Goal: Task Accomplishment & Management: Complete application form

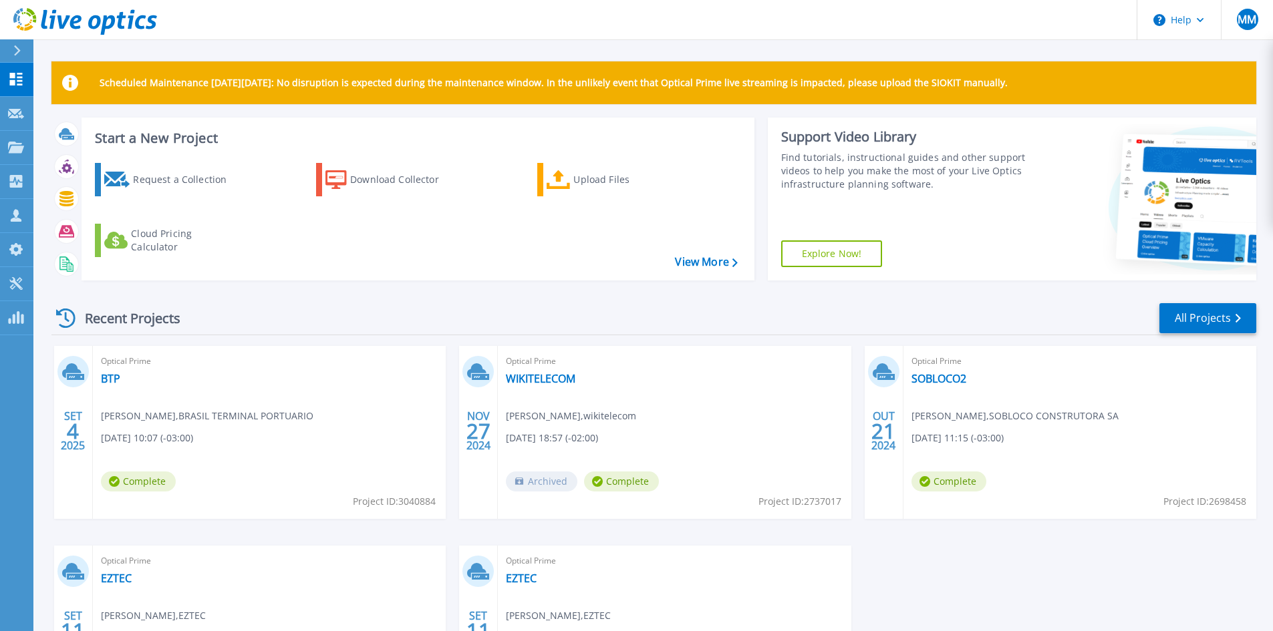
drag, startPoint x: 150, startPoint y: 380, endPoint x: 272, endPoint y: 446, distance: 138.5
click at [271, 448] on div "Optical Prime BTP [PERSON_NAME] , BRASIL TERMINAL PORTUARIO [DATE] 10:07 (-03:0…" at bounding box center [269, 432] width 353 height 173
click at [176, 376] on div "Optical Prime BTP Rodrigo Melo , BRASIL TERMINAL PORTUARIO 09/04/2025, 10:07 (-…" at bounding box center [269, 432] width 353 height 173
drag, startPoint x: 103, startPoint y: 378, endPoint x: 354, endPoint y: 353, distance: 252.5
click at [390, 349] on div "Optical Prime BTP Rodrigo Melo , BRASIL TERMINAL PORTUARIO 09/04/2025, 10:07 (-…" at bounding box center [269, 432] width 353 height 173
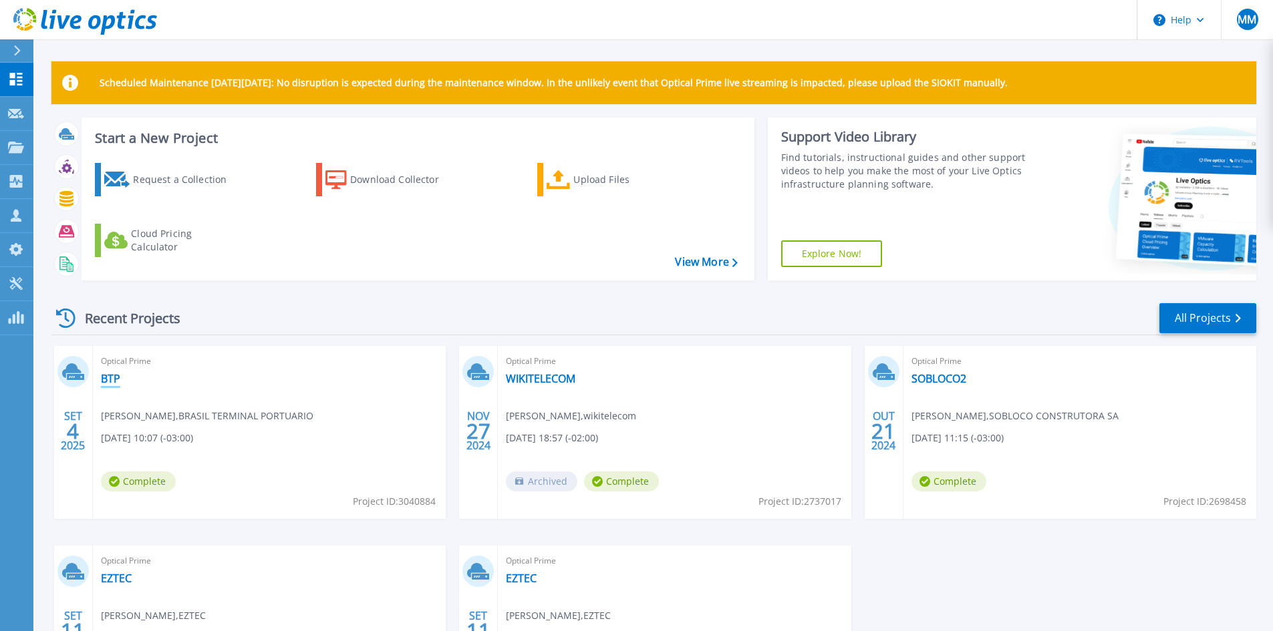
click at [104, 382] on link "BTP" at bounding box center [110, 378] width 19 height 13
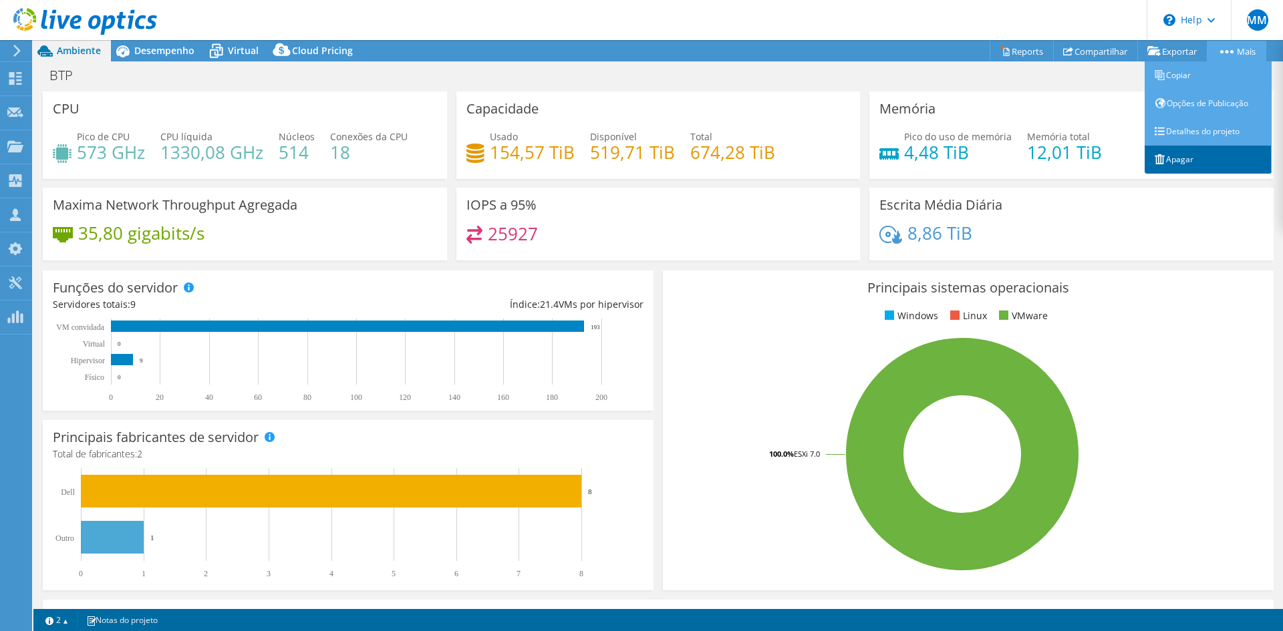
click at [1174, 162] on link "Apagar" at bounding box center [1208, 160] width 127 height 28
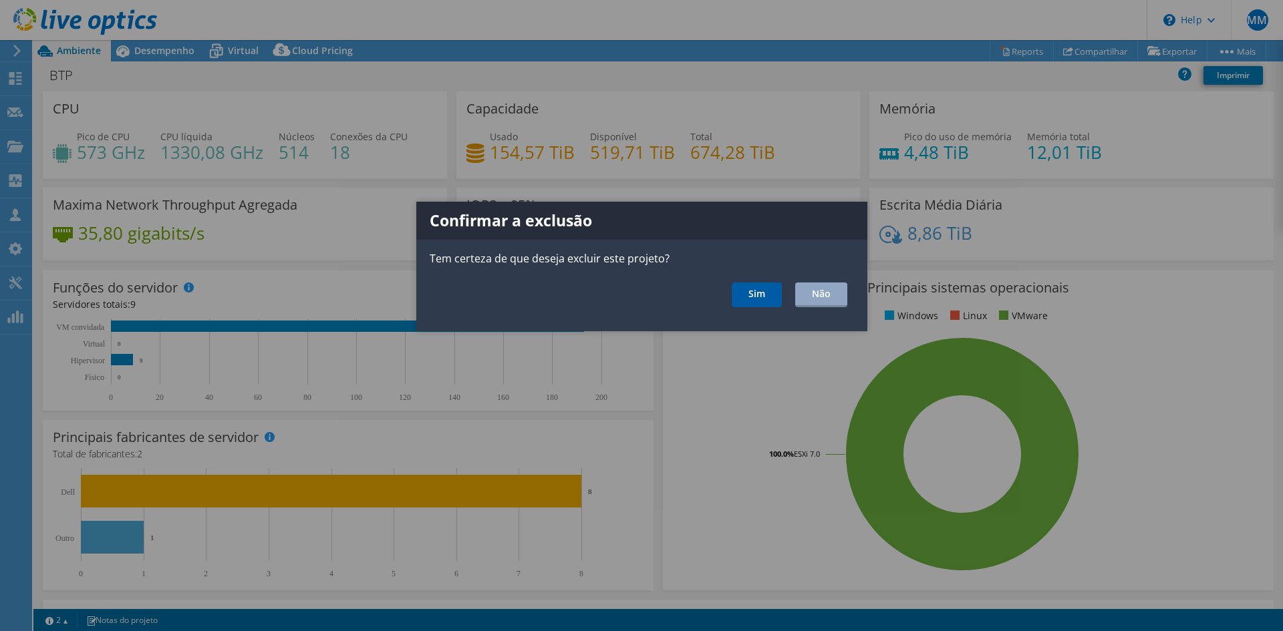
click at [762, 288] on link "Sim" at bounding box center [757, 295] width 50 height 25
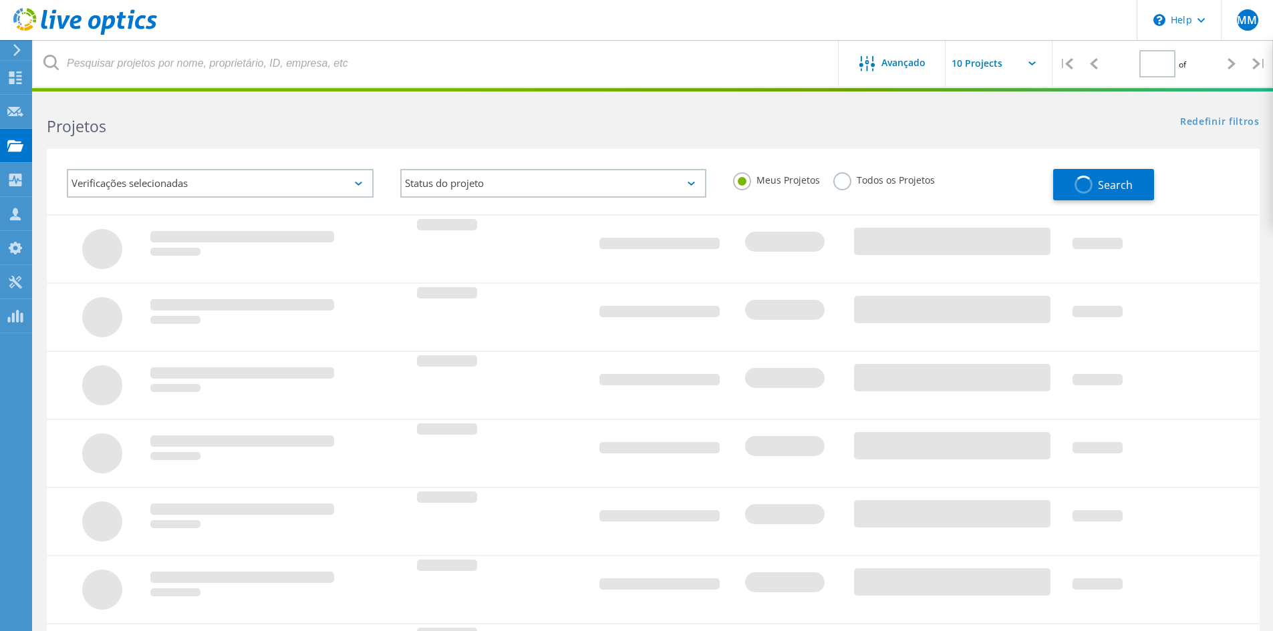
type input "1"
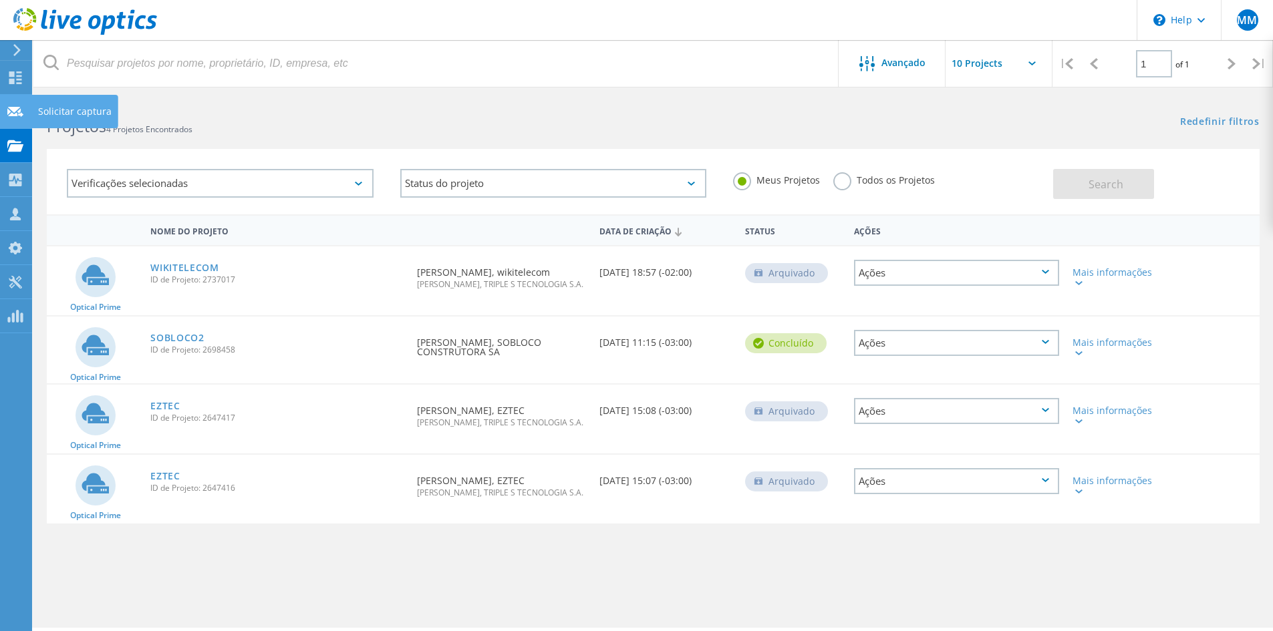
click at [14, 109] on use at bounding box center [15, 111] width 16 height 10
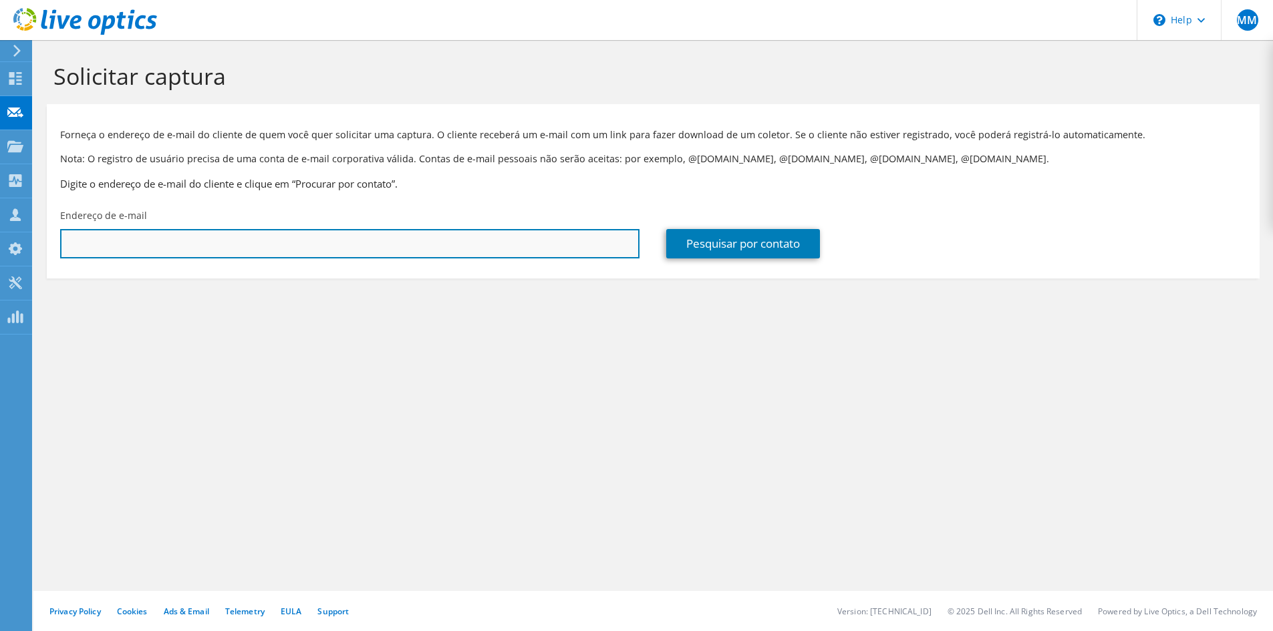
click at [115, 247] on input "text" at bounding box center [349, 243] width 579 height 29
click at [307, 251] on input "text" at bounding box center [349, 243] width 579 height 29
paste input "a.gizzi@btp.com.br"
type input "a.gizzi@btp.com.br"
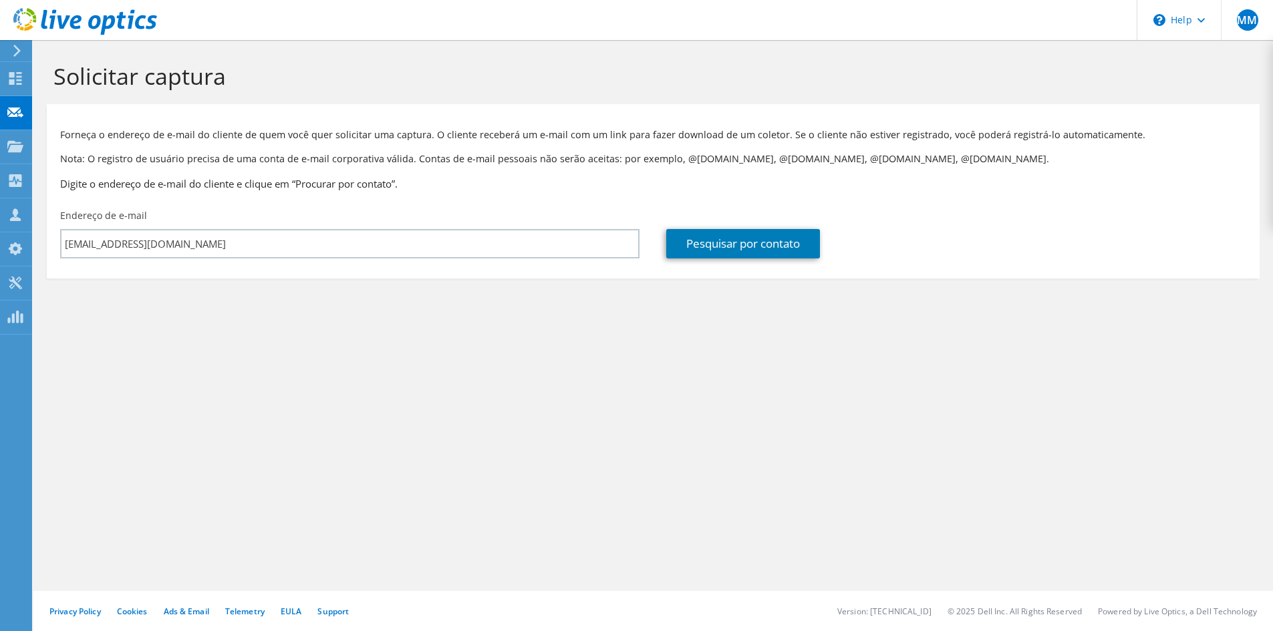
click at [804, 424] on div "Solicitar captura Forneça o endereço de e-mail do cliente de quem você quer sol…" at bounding box center [653, 335] width 1240 height 591
click at [692, 251] on link "Pesquisar por contato" at bounding box center [743, 243] width 154 height 29
type input "BRASIL TERMINAL PORTUARIO"
type input "José"
type input "Alfredo"
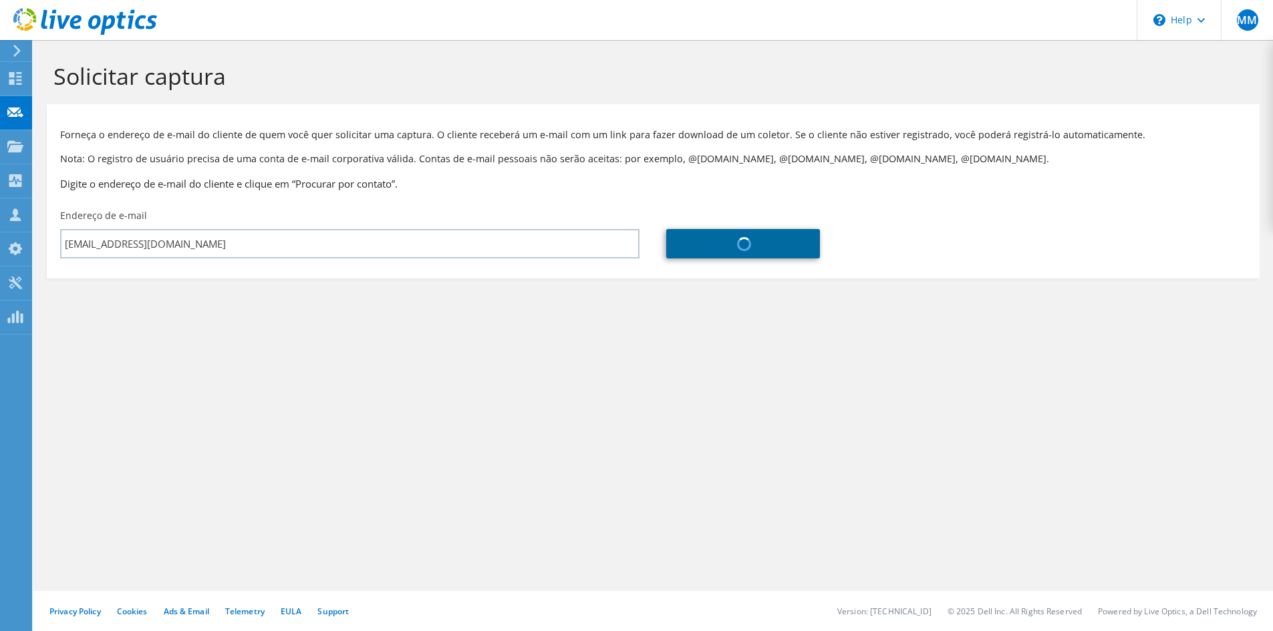
type input "Brasil"
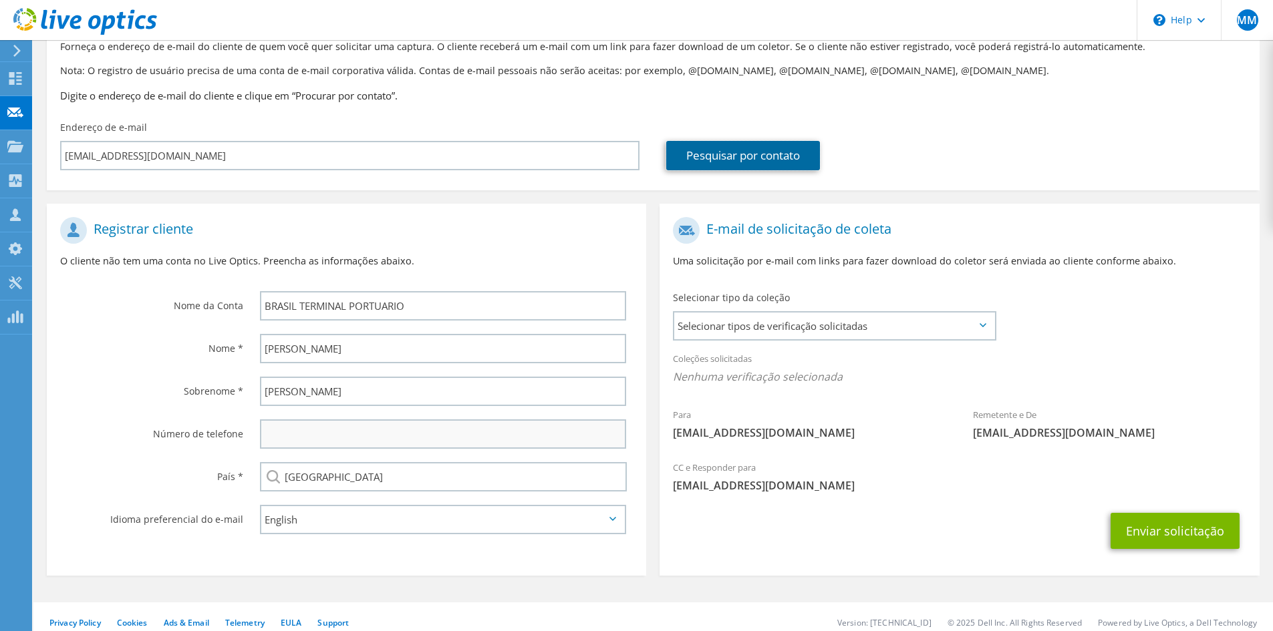
scroll to position [100, 0]
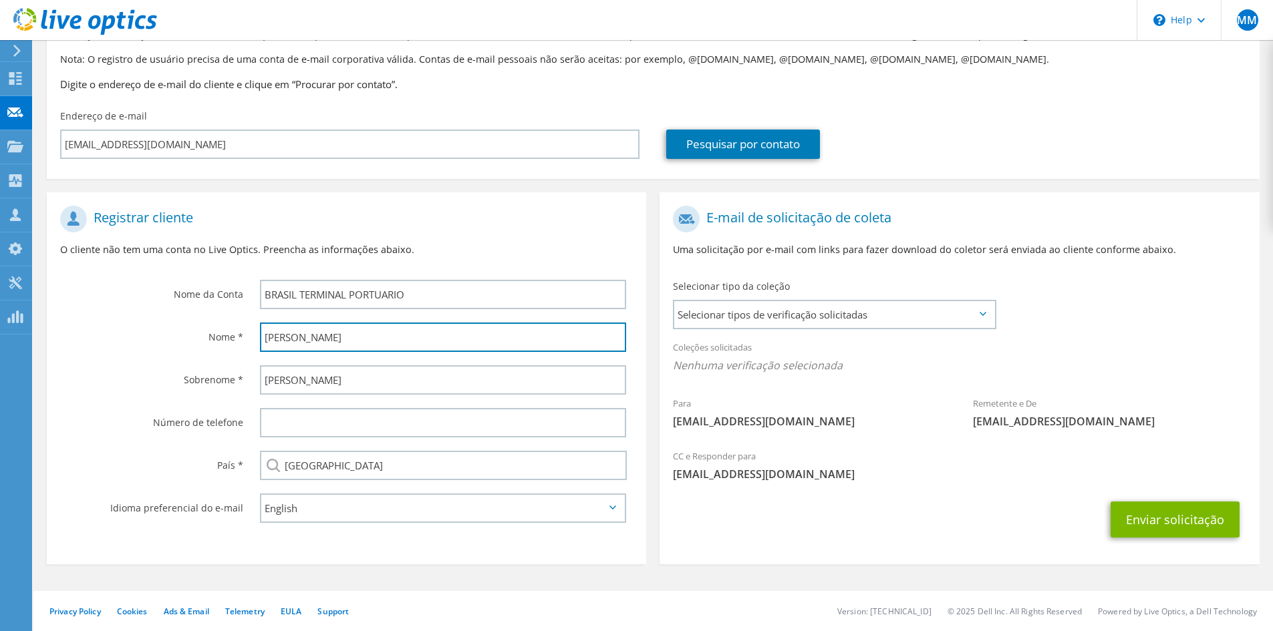
drag, startPoint x: 331, startPoint y: 345, endPoint x: 188, endPoint y: 342, distance: 143.7
click at [188, 342] on div "Nome * José" at bounding box center [346, 337] width 599 height 43
type input "Alison"
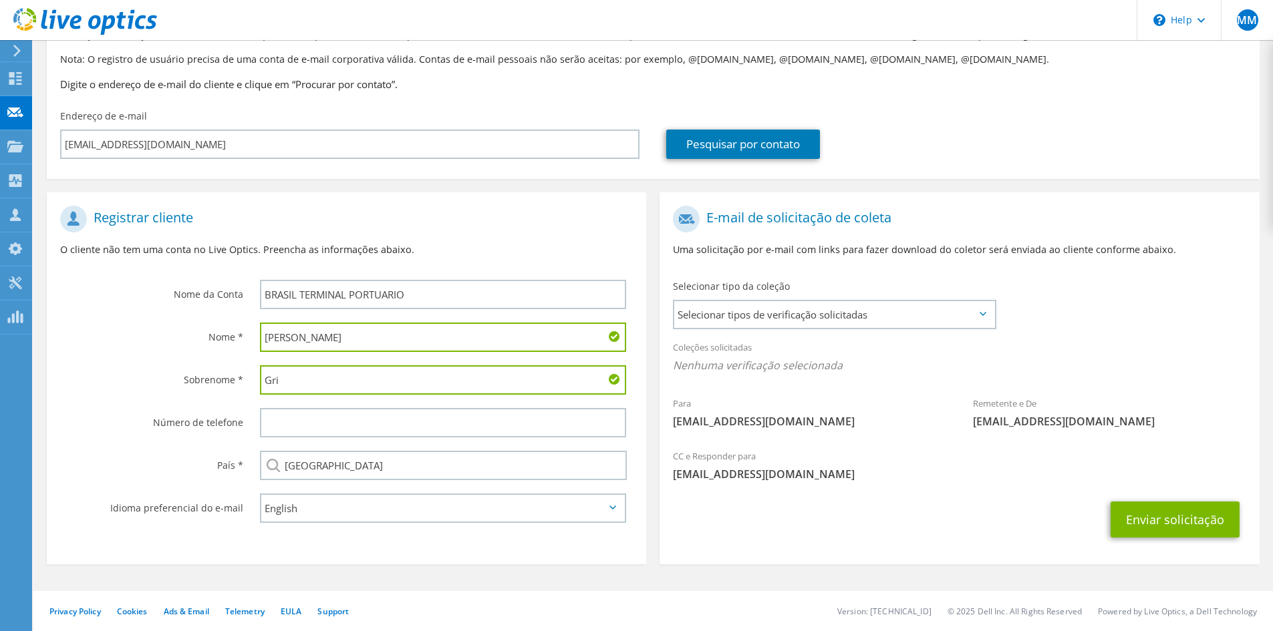
click at [315, 388] on input "Gri" at bounding box center [443, 380] width 366 height 29
type input "Grizzi"
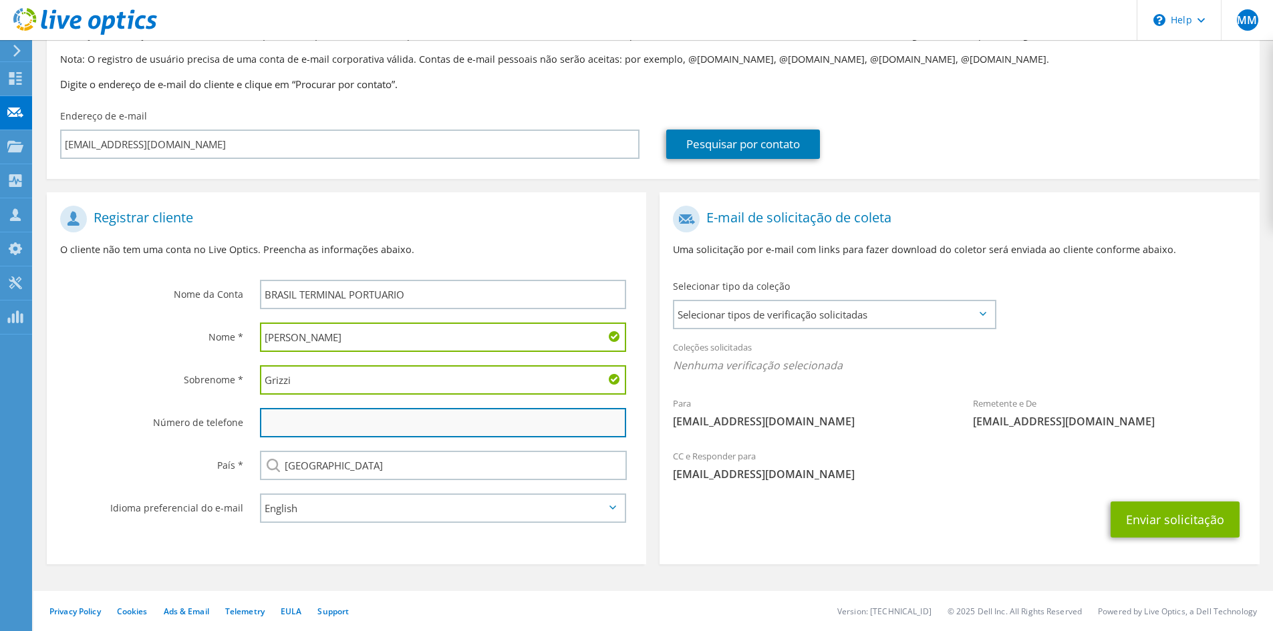
click at [291, 428] on input "text" at bounding box center [443, 422] width 366 height 29
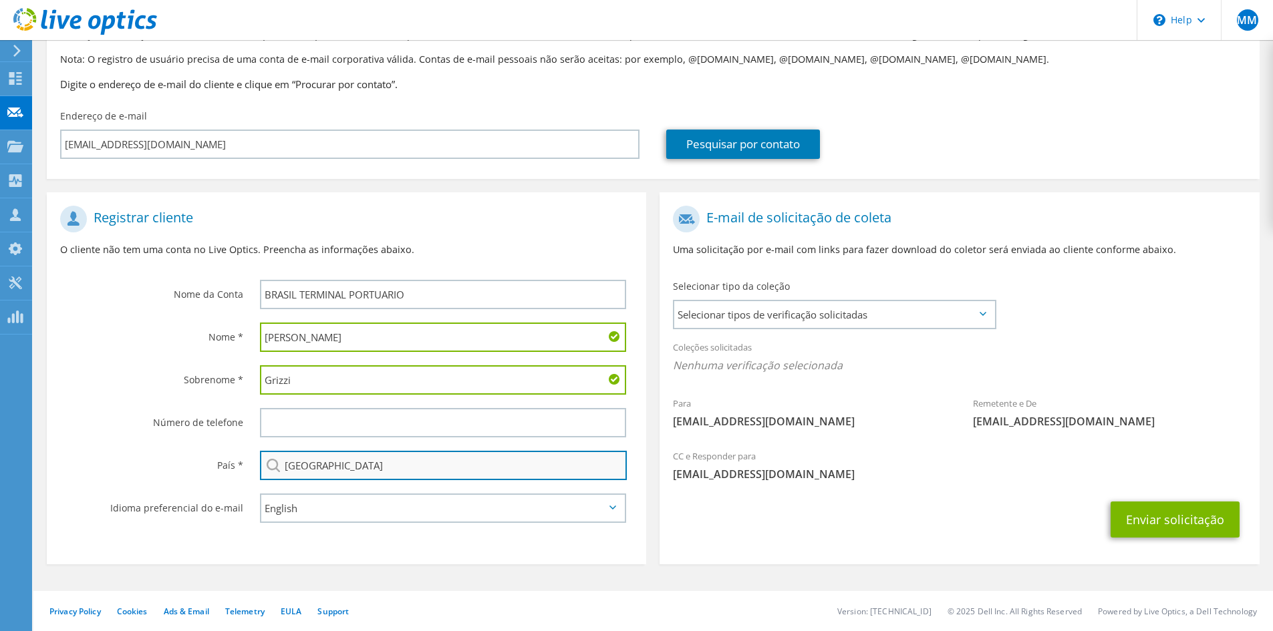
click at [507, 470] on input "[GEOGRAPHIC_DATA]" at bounding box center [443, 465] width 367 height 29
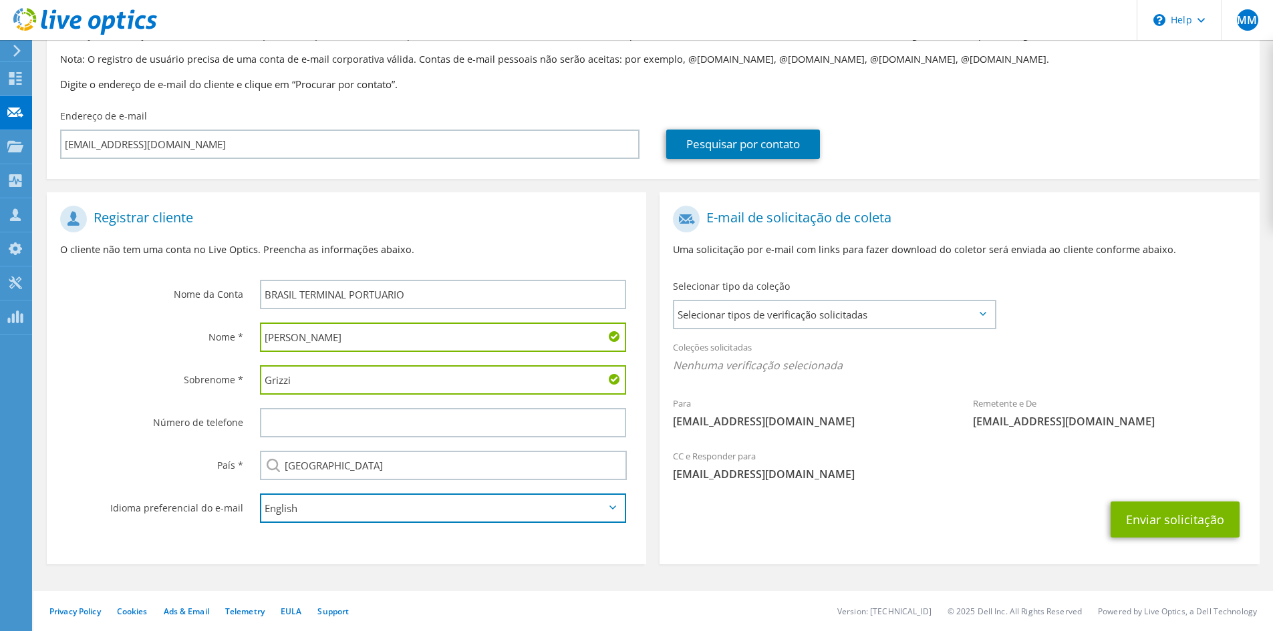
click at [545, 511] on select "English Deutsch Español Français Italiano Polski Português Русский 한국어 中文 日本語" at bounding box center [443, 508] width 366 height 29
select select "pt-BR"
click at [260, 494] on select "English Deutsch Español Français Italiano Polski Português Русский 한국어 中文 日本語" at bounding box center [443, 508] width 366 height 29
click at [697, 535] on div "Enviar solicitação" at bounding box center [959, 519] width 599 height 49
click at [960, 311] on span "Selecionar tipos de verificação solicitadas" at bounding box center [834, 314] width 320 height 27
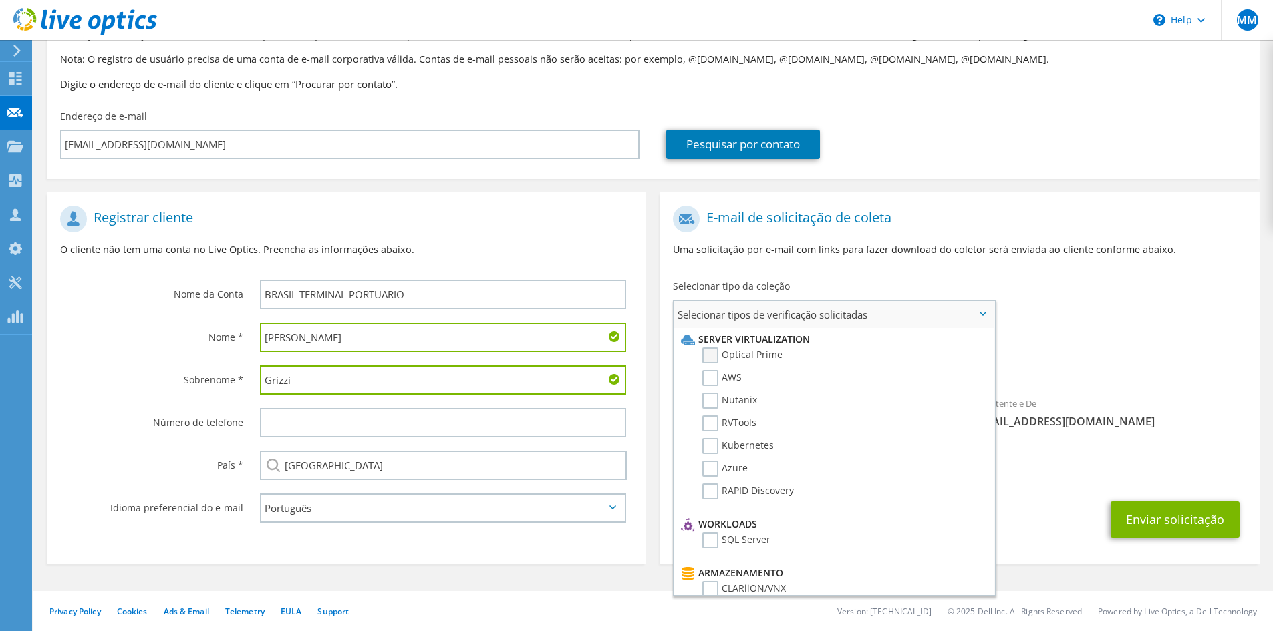
click at [712, 358] on label "Optical Prime" at bounding box center [742, 355] width 80 height 16
click at [0, 0] on input "Optical Prime" at bounding box center [0, 0] width 0 height 0
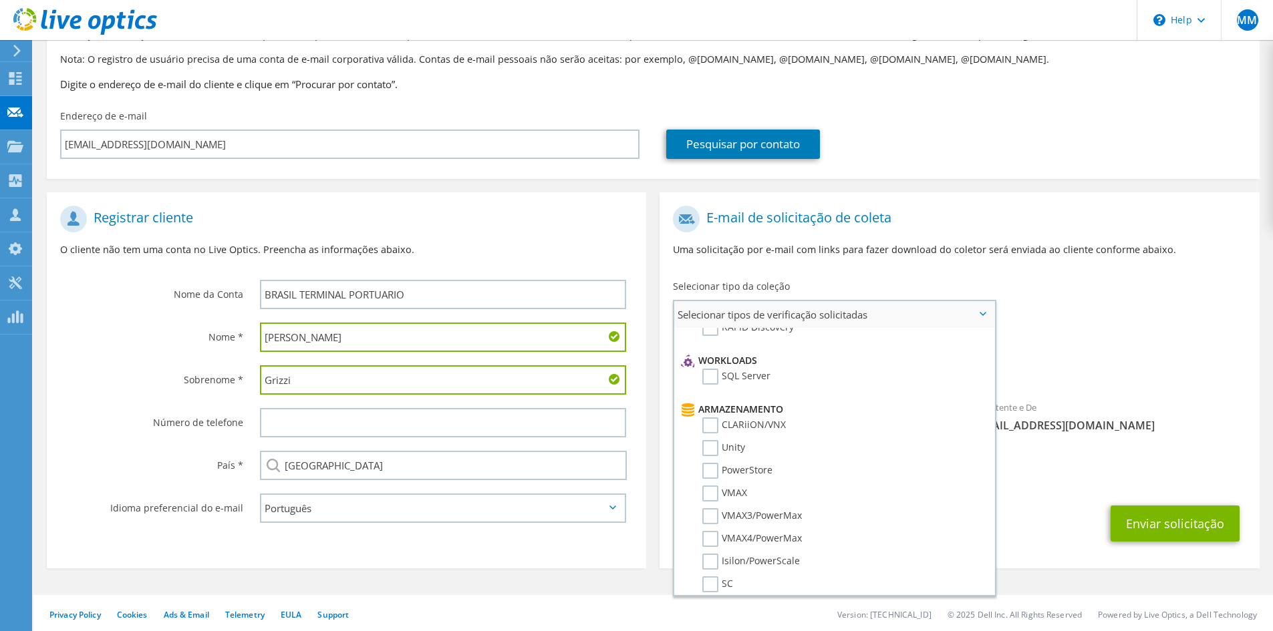
scroll to position [0, 0]
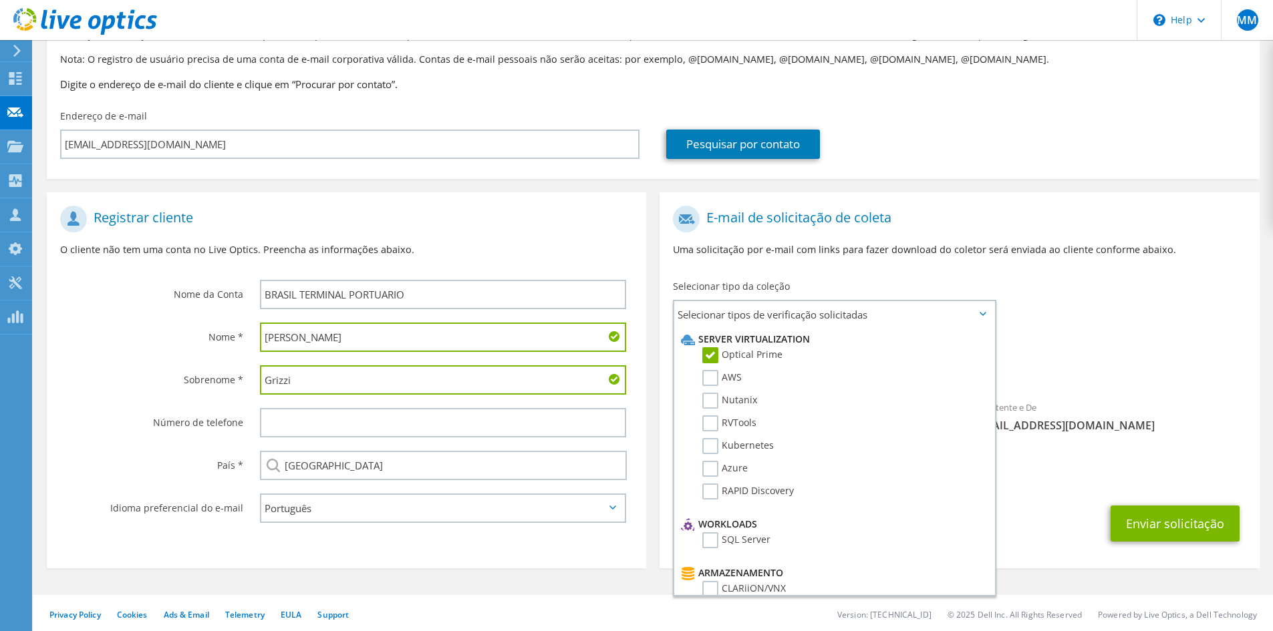
click at [1090, 333] on div "Para a.gizzi@btp.com.br Remetente e De liveoptics@liveoptics.com" at bounding box center [959, 322] width 599 height 247
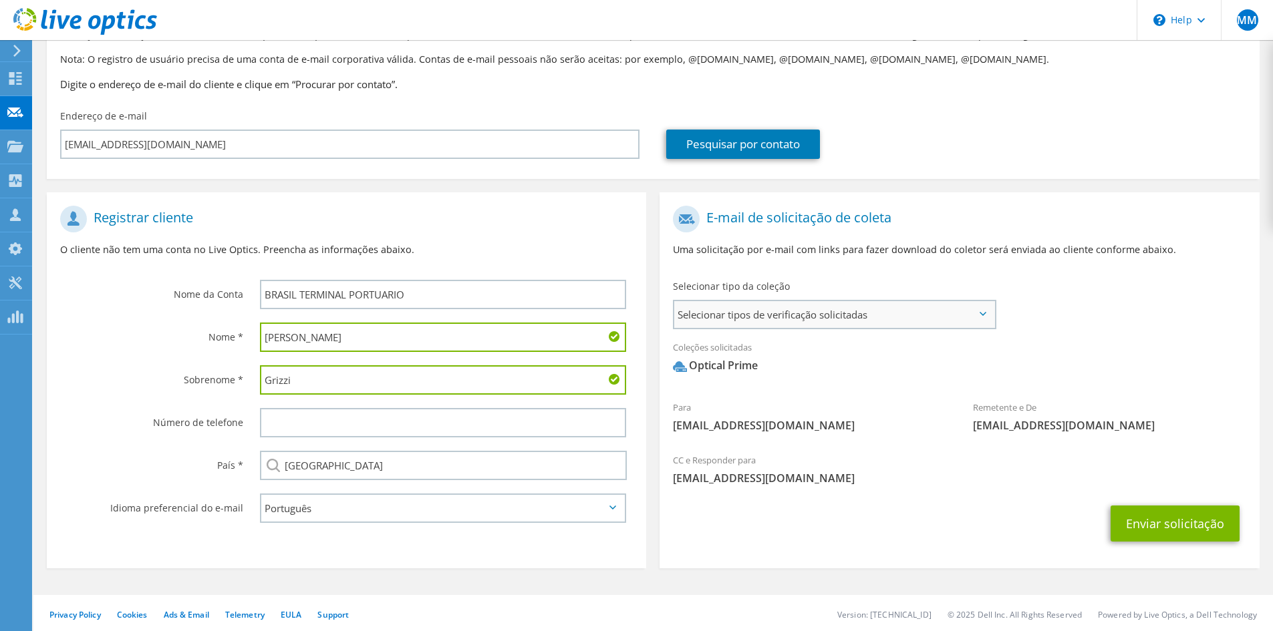
click at [984, 309] on span "Selecionar tipos de verificação solicitadas" at bounding box center [834, 314] width 320 height 27
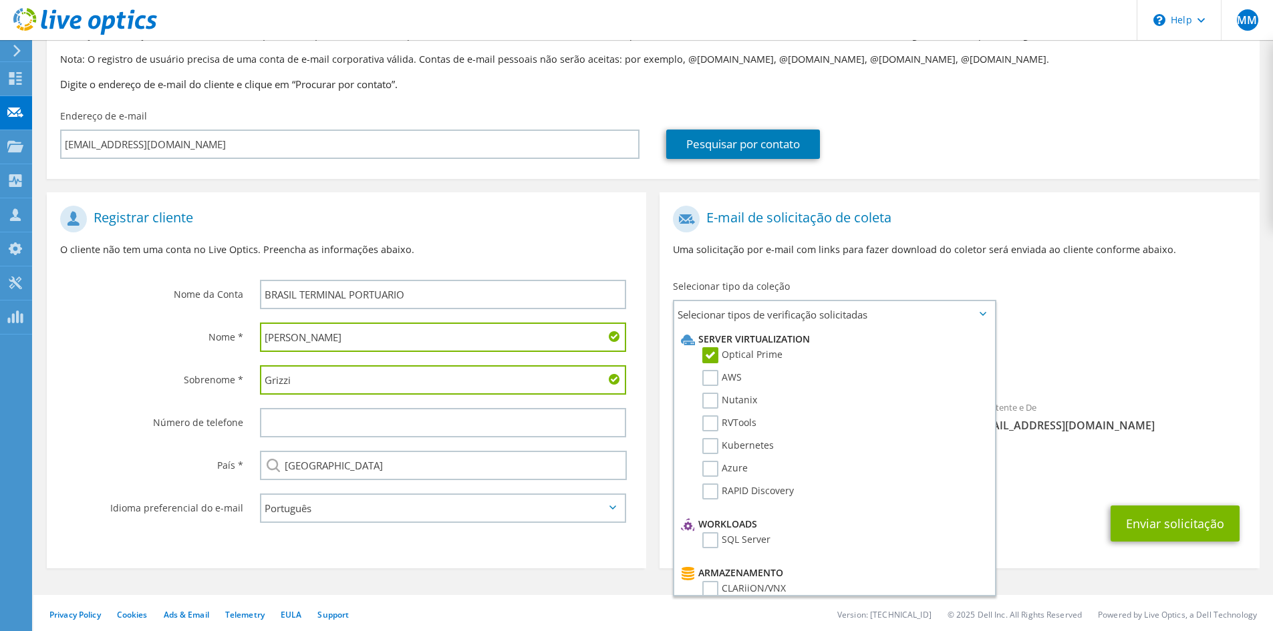
click at [1133, 320] on div "Para a.gizzi@btp.com.br Remetente e De liveoptics@liveoptics.com" at bounding box center [959, 322] width 599 height 247
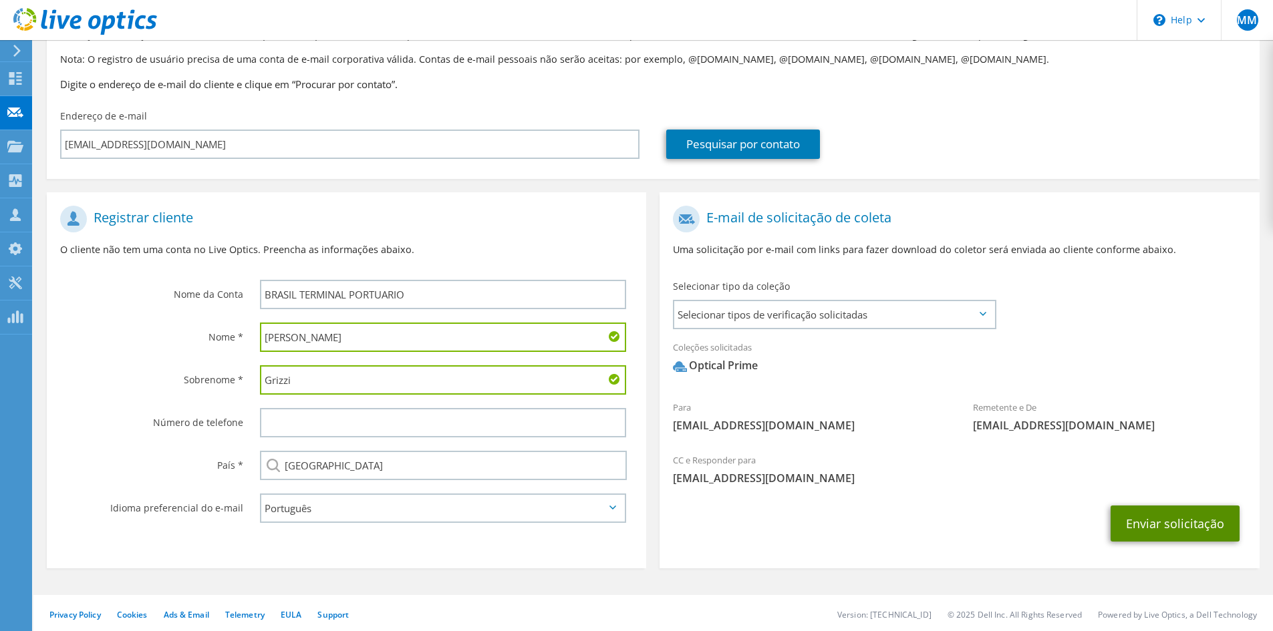
click at [1173, 531] on button "Enviar solicitação" at bounding box center [1175, 524] width 129 height 36
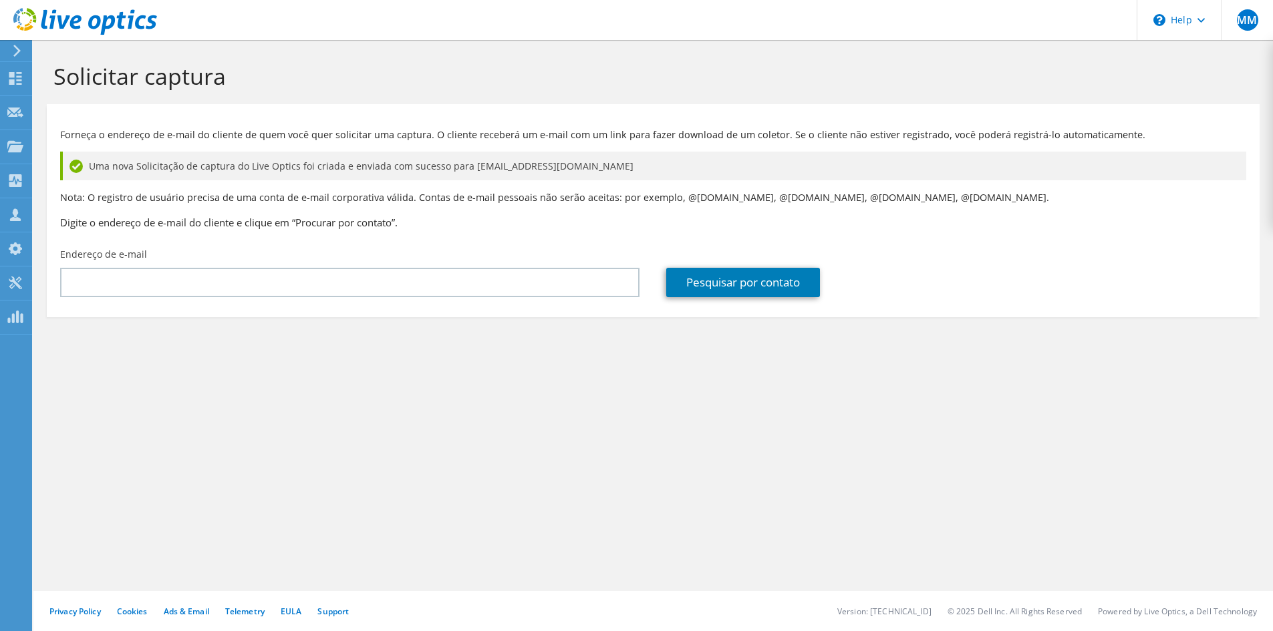
click at [17, 51] on icon at bounding box center [17, 51] width 10 height 12
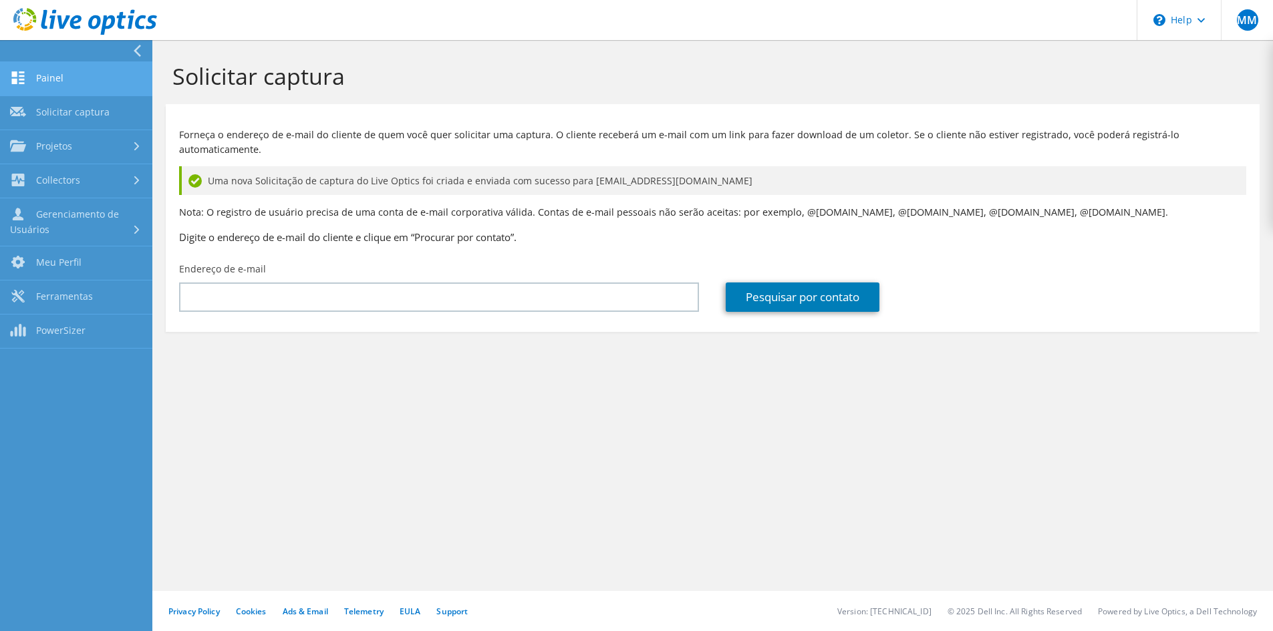
click at [65, 78] on link "Painel" at bounding box center [76, 79] width 152 height 34
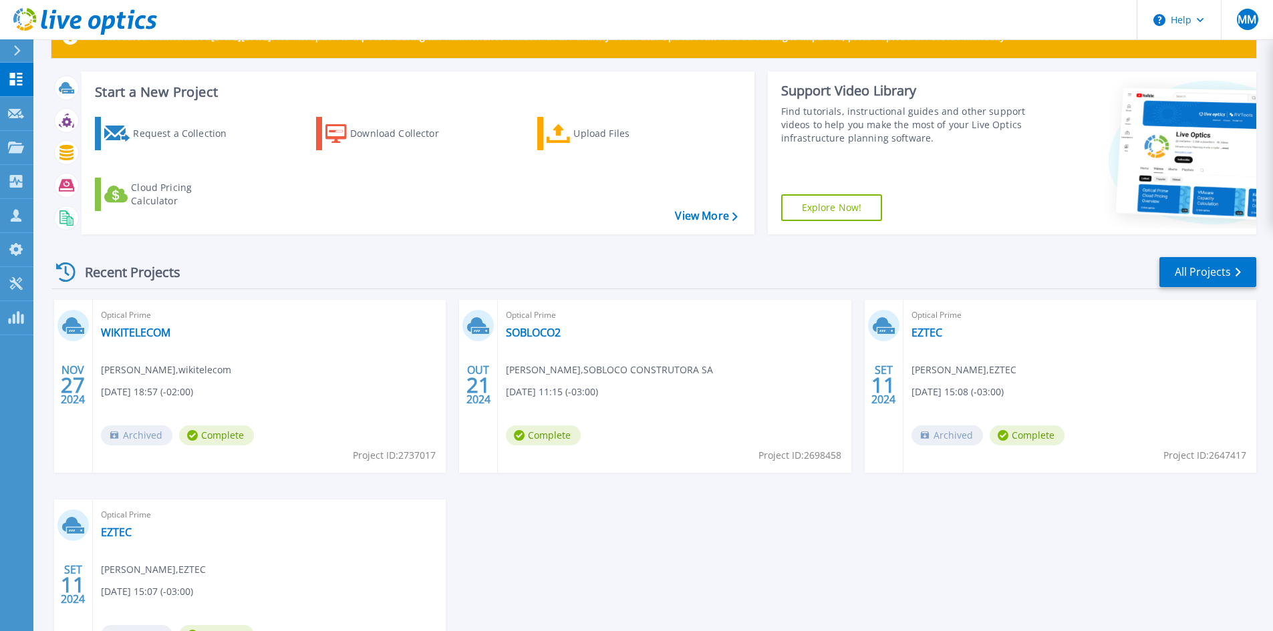
scroll to position [165, 0]
